Goal: Navigation & Orientation: Find specific page/section

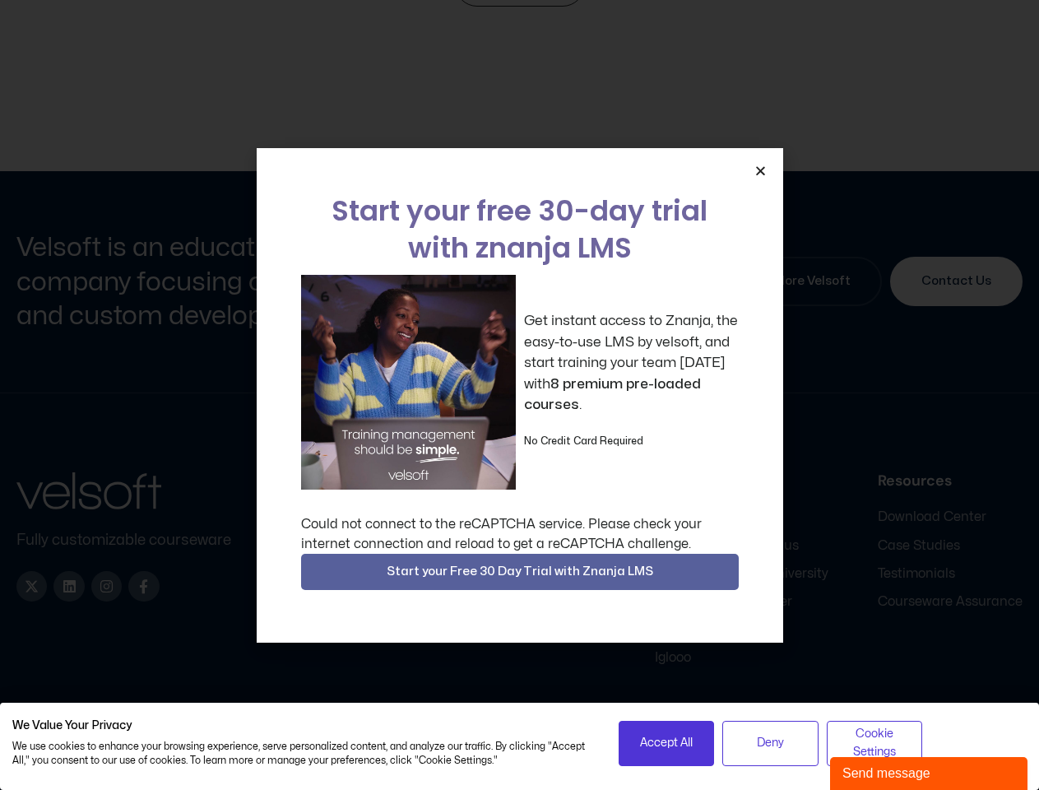
click at [519, 395] on div "Get instant access to Znanja, the easy-to-use LMS by velsoft, and start trainin…" at bounding box center [520, 382] width 438 height 215
click at [760, 170] on icon "Close" at bounding box center [760, 171] width 12 height 12
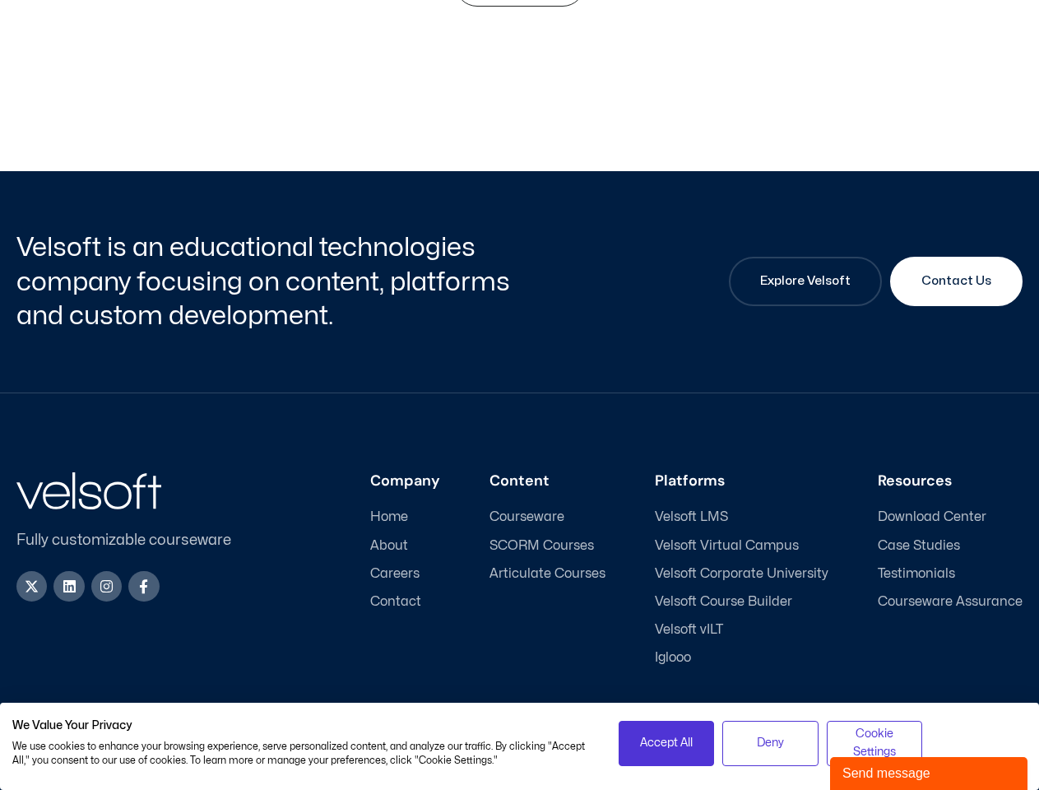
click at [520, 572] on div "Company Home About Careers Contact Content Courseware SCORM Courses Articulate …" at bounding box center [640, 569] width 764 height 194
click at [666, 743] on span "Accept All" at bounding box center [666, 743] width 53 height 18
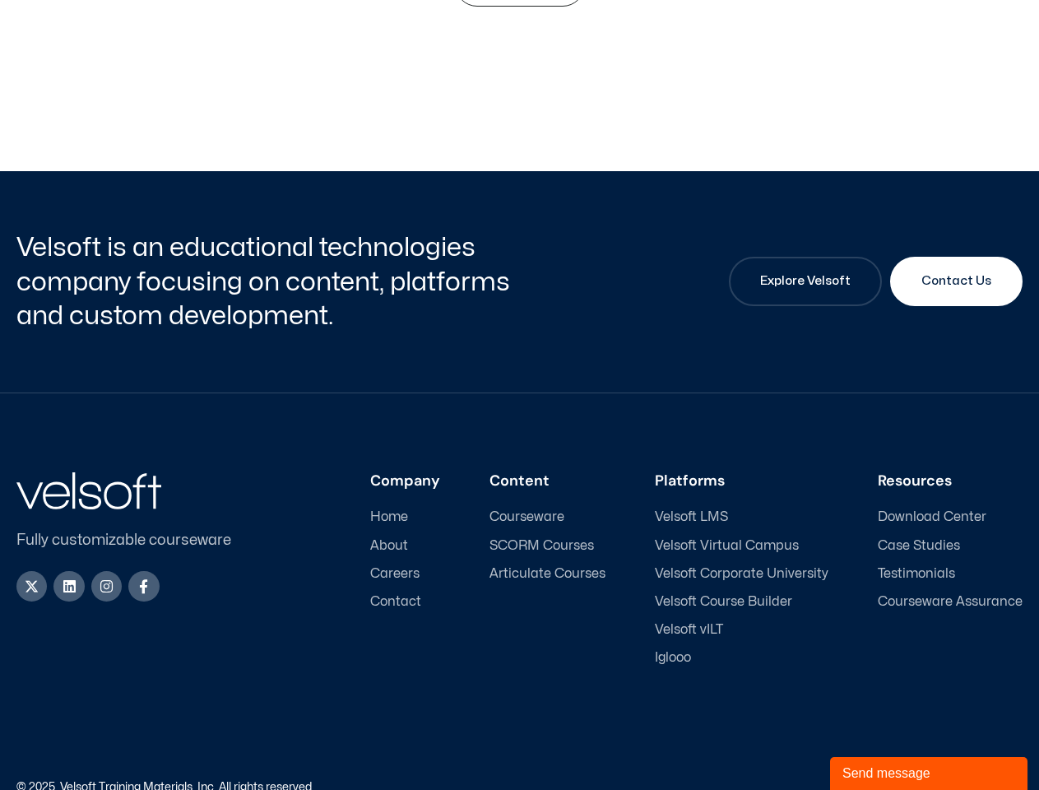
click at [770, 782] on div "Accessibility Policy | Privacy Policy" at bounding box center [771, 788] width 503 height 12
click at [875, 782] on link "Accessibility Policy" at bounding box center [881, 787] width 99 height 11
click at [929, 773] on div "Send message" at bounding box center [928, 773] width 173 height 20
